Goal: Task Accomplishment & Management: Manage account settings

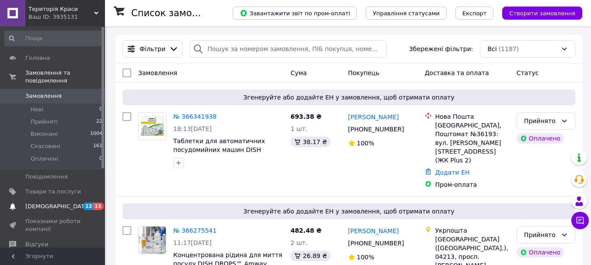
click at [78, 203] on span "[DEMOGRAPHIC_DATA]" at bounding box center [53, 207] width 56 height 8
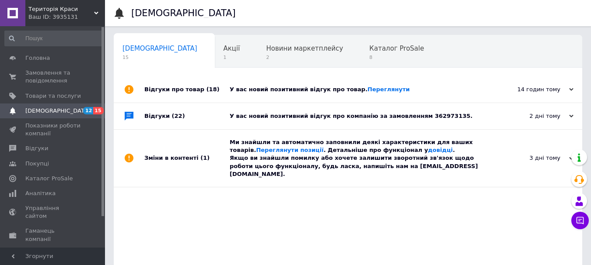
click at [573, 116] on div "2 дні тому [DATE]" at bounding box center [534, 116] width 96 height 26
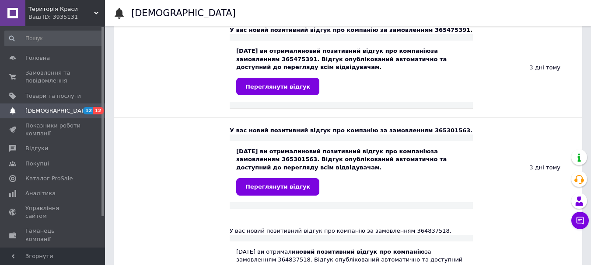
scroll to position [437, 0]
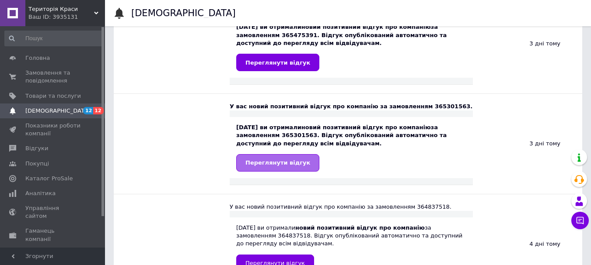
click at [291, 160] on span "Переглянути відгук" at bounding box center [277, 163] width 65 height 7
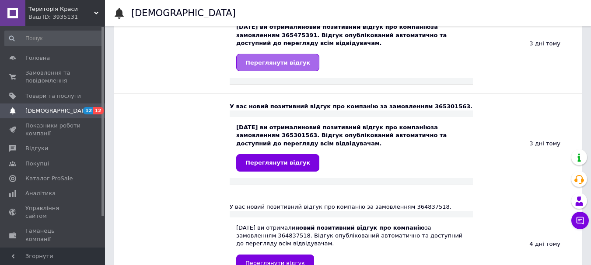
click at [282, 64] on span "Переглянути відгук" at bounding box center [277, 62] width 65 height 7
click at [292, 61] on span "Переглянути відгук" at bounding box center [277, 62] width 65 height 7
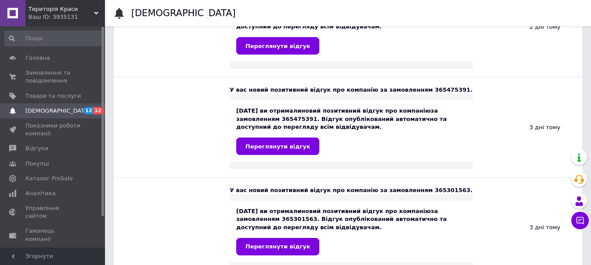
scroll to position [349, 0]
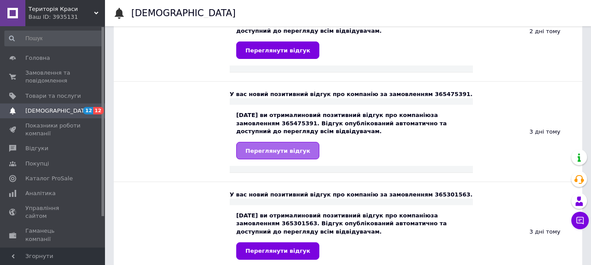
click at [281, 150] on span "Переглянути відгук" at bounding box center [277, 151] width 65 height 7
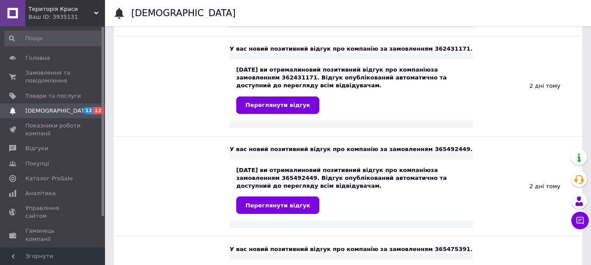
scroll to position [189, 0]
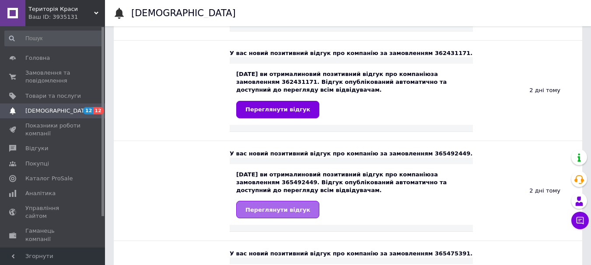
click at [276, 212] on span "Переглянути відгук" at bounding box center [277, 210] width 65 height 7
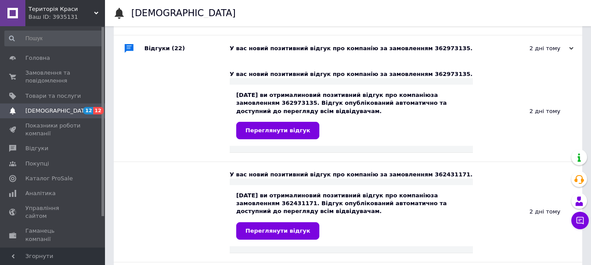
scroll to position [63, 0]
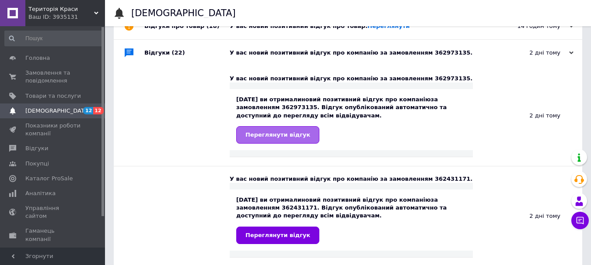
click at [274, 132] on span "Переглянути відгук" at bounding box center [277, 135] width 65 height 7
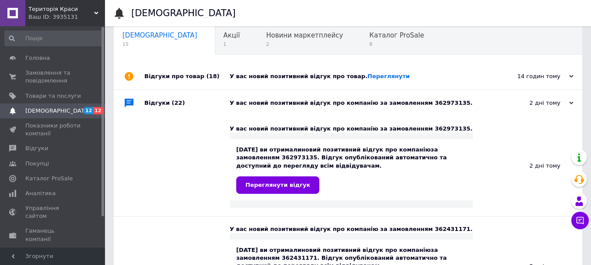
scroll to position [0, 0]
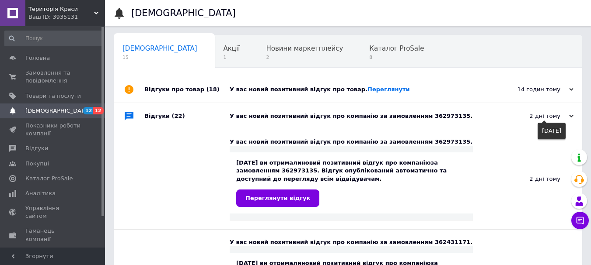
click at [570, 118] on icon at bounding box center [571, 116] width 4 height 4
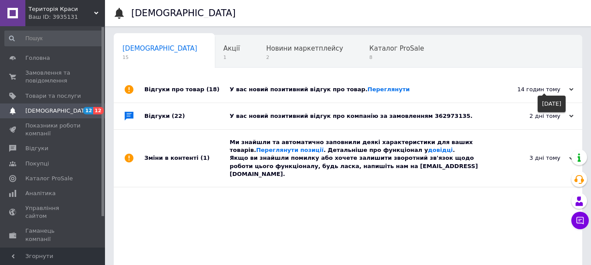
click at [571, 90] on use at bounding box center [571, 89] width 4 height 3
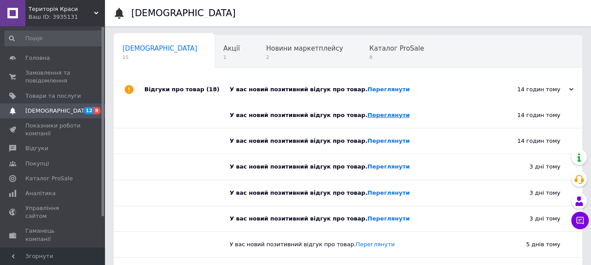
click at [367, 114] on link "Переглянути" at bounding box center [388, 115] width 42 height 7
click at [372, 115] on link "Переглянути" at bounding box center [388, 115] width 42 height 7
